Goal: Transaction & Acquisition: Download file/media

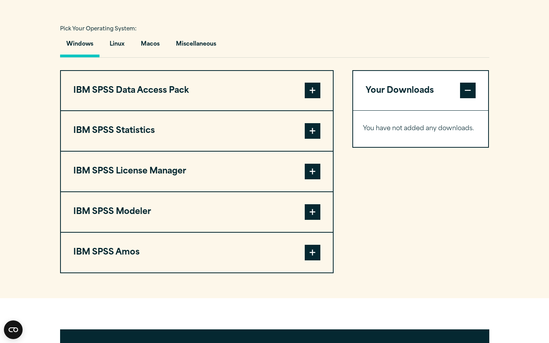
scroll to position [559, 0]
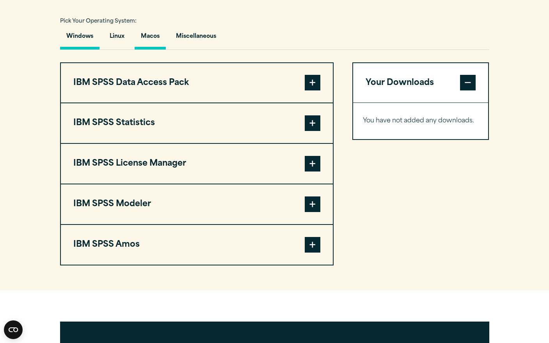
click at [154, 50] on button "Macos" at bounding box center [150, 38] width 31 height 22
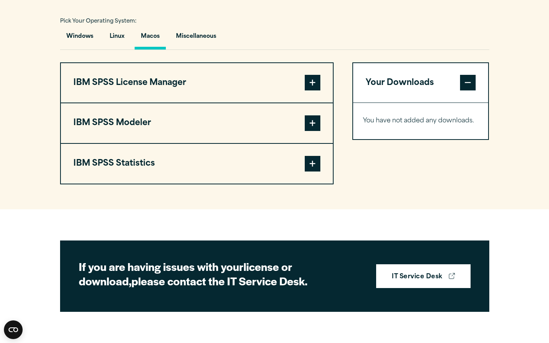
click at [312, 172] on span at bounding box center [312, 164] width 16 height 16
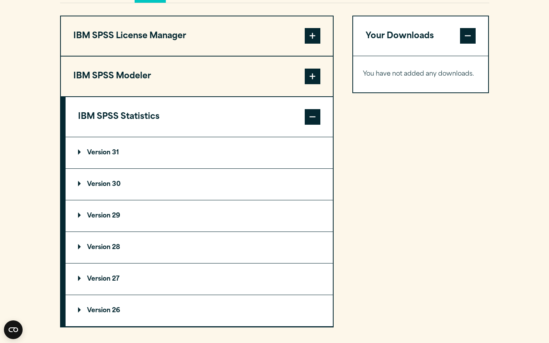
scroll to position [607, 0]
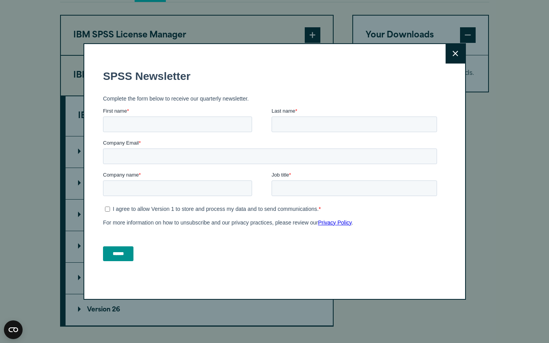
click at [452, 53] on icon at bounding box center [454, 54] width 5 height 6
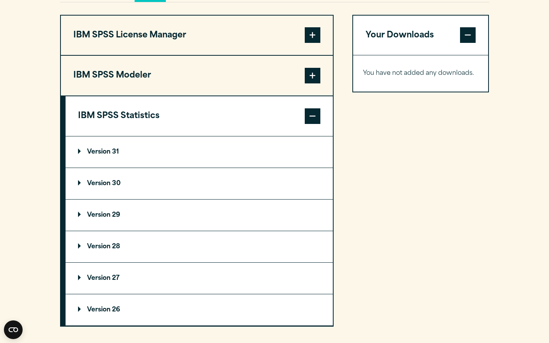
click at [87, 187] on p "Version 30" at bounding box center [99, 184] width 42 height 6
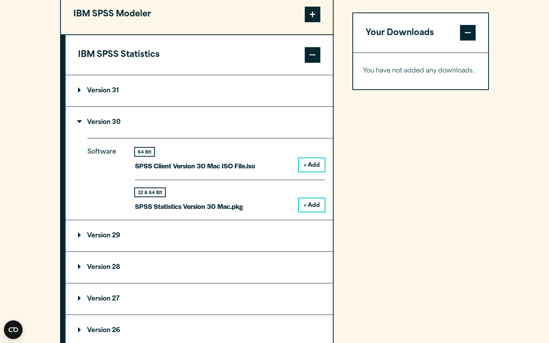
scroll to position [669, 0]
click at [309, 211] on button "+ Add" at bounding box center [312, 204] width 26 height 13
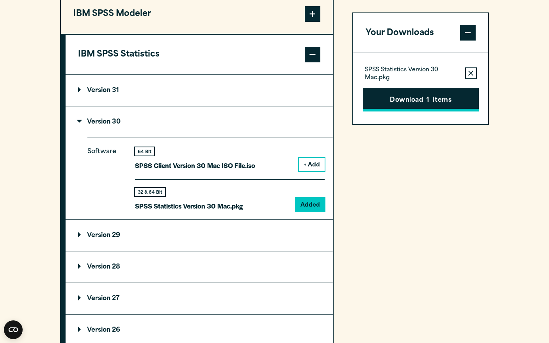
click at [441, 101] on button "Download 1 Items" at bounding box center [421, 100] width 116 height 24
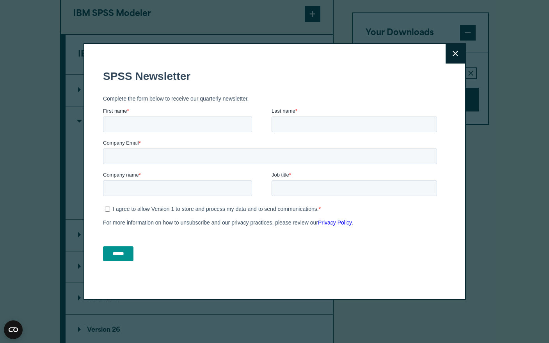
click at [450, 61] on button "Close" at bounding box center [454, 53] width 19 height 19
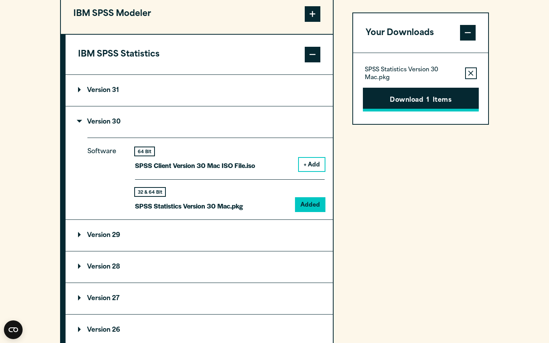
click at [427, 101] on span "1" at bounding box center [427, 101] width 3 height 10
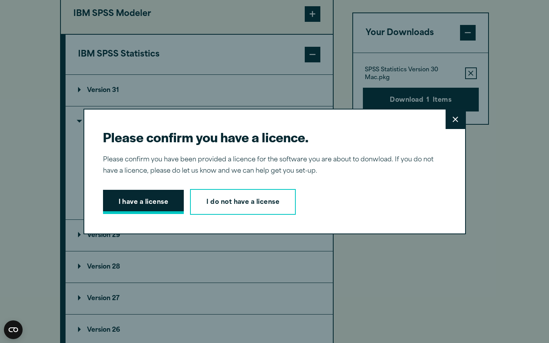
click at [153, 204] on button "I have a license" at bounding box center [143, 202] width 81 height 24
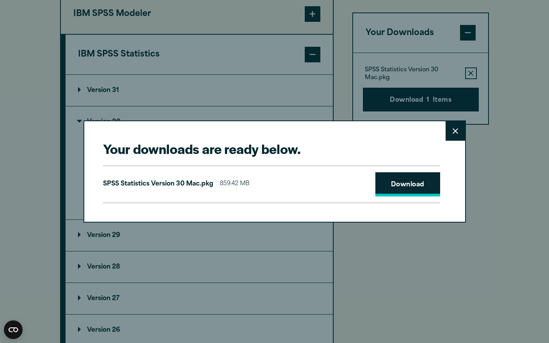
click at [400, 181] on link "Download" at bounding box center [407, 184] width 65 height 24
